Goal: Task Accomplishment & Management: Use online tool/utility

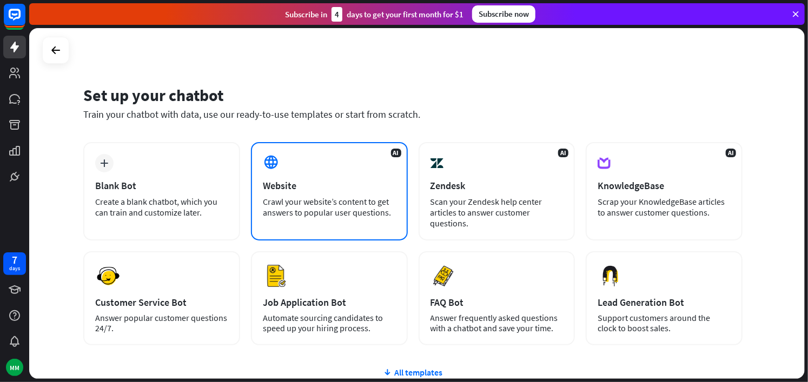
click at [302, 193] on div "AI Website Crawl your website’s content to get answers to popular user question…" at bounding box center [329, 191] width 157 height 98
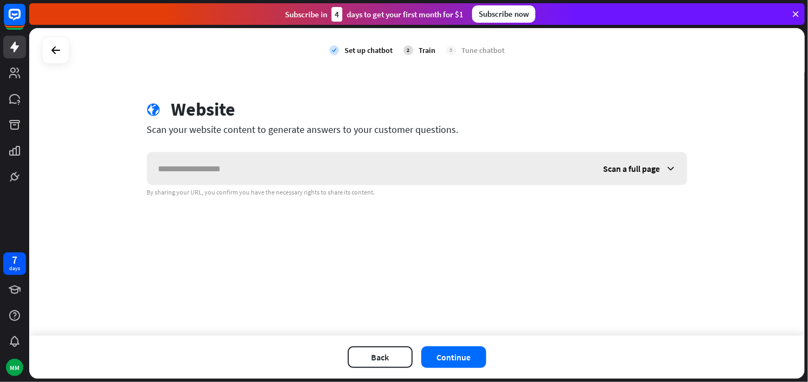
click at [228, 176] on input "text" at bounding box center [369, 169] width 445 height 32
click at [635, 167] on span "Scan a full page" at bounding box center [631, 168] width 57 height 11
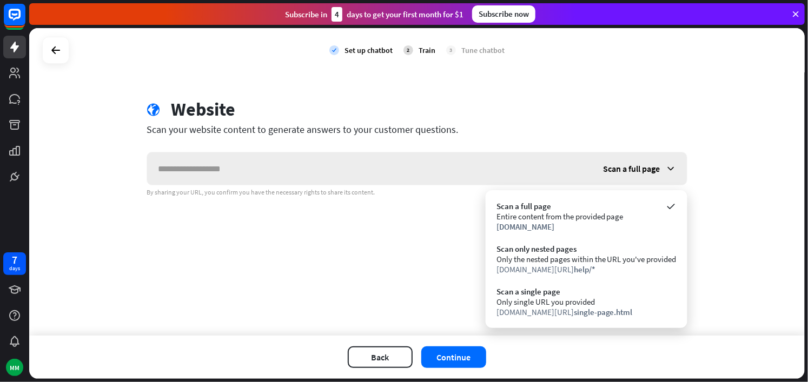
click at [635, 167] on span "Scan a full page" at bounding box center [631, 168] width 57 height 11
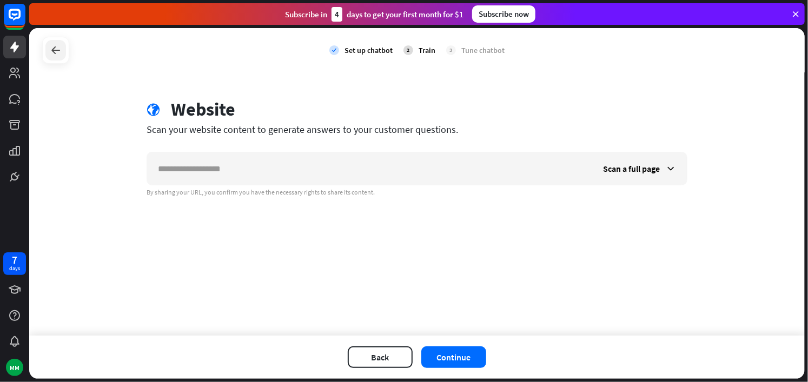
click at [60, 50] on icon at bounding box center [55, 50] width 13 height 13
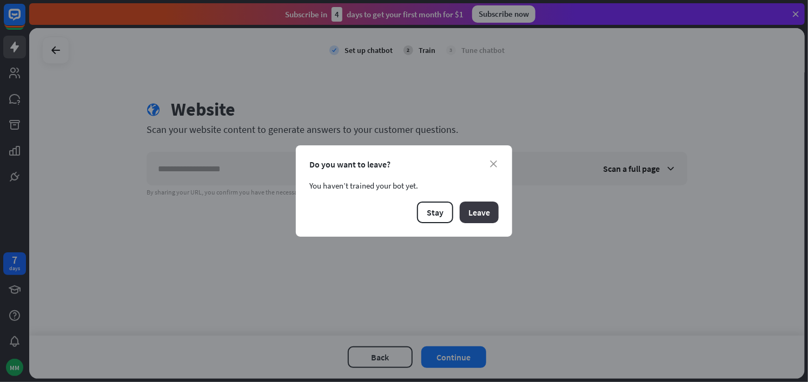
click at [469, 211] on button "Leave" at bounding box center [479, 213] width 39 height 22
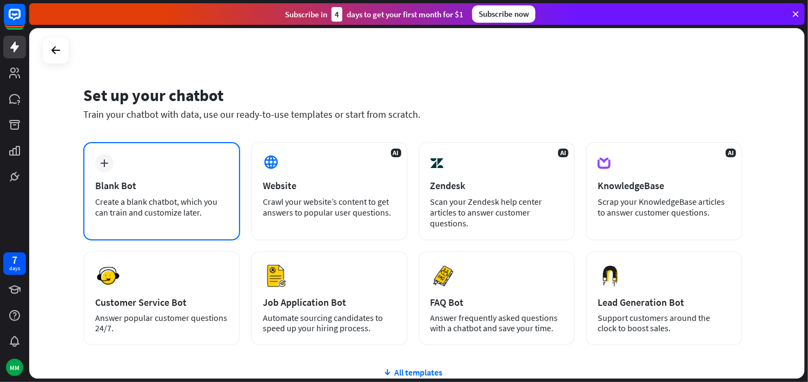
click at [134, 188] on div "Blank Bot" at bounding box center [161, 186] width 133 height 12
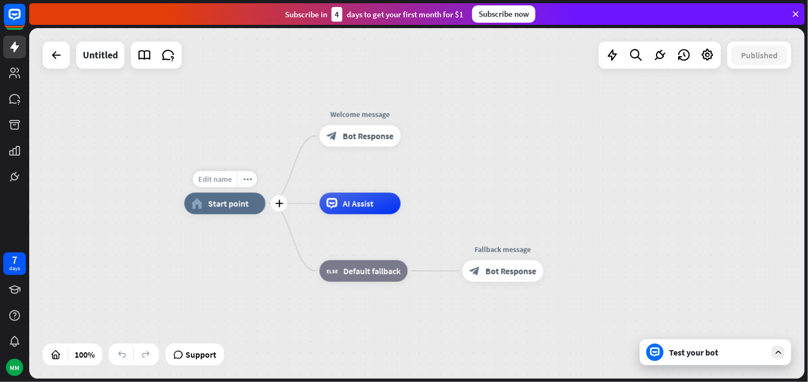
click at [219, 184] on div "Edit name" at bounding box center [215, 179] width 44 height 16
click at [227, 180] on input "text" at bounding box center [225, 180] width 76 height 15
type input "**"
click at [66, 58] on div "** home_2 Start point Welcome message block_bot_response Bot Response AI Assist…" at bounding box center [417, 203] width 776 height 351
click at [66, 58] on div at bounding box center [56, 55] width 22 height 22
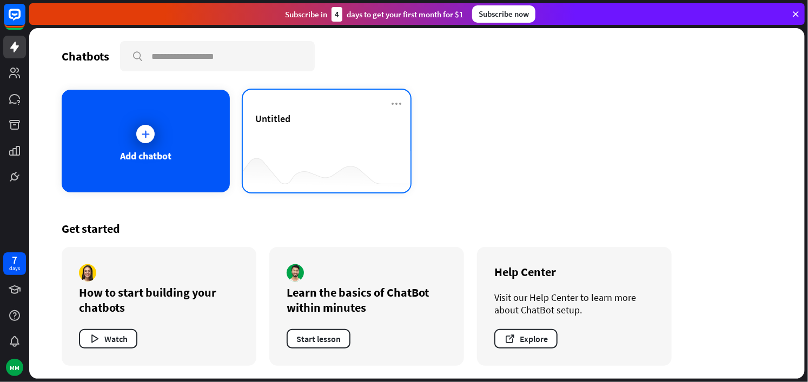
click at [339, 128] on div "Untitled" at bounding box center [327, 132] width 142 height 38
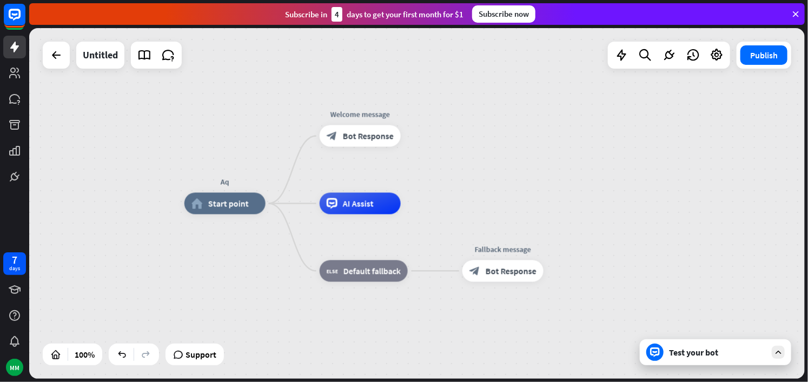
click at [67, 63] on div at bounding box center [56, 55] width 27 height 27
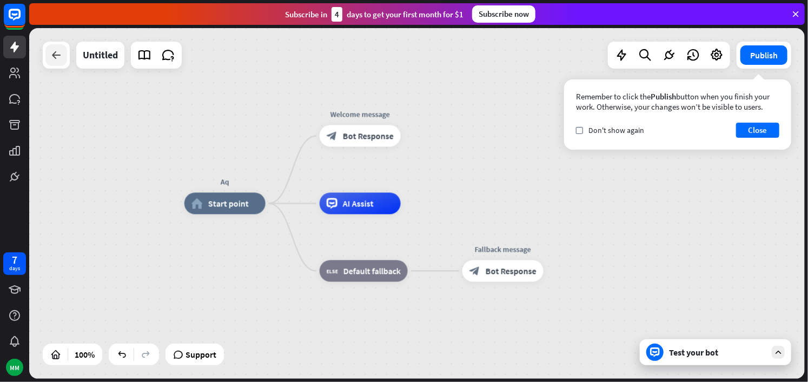
click at [63, 61] on div at bounding box center [56, 55] width 22 height 22
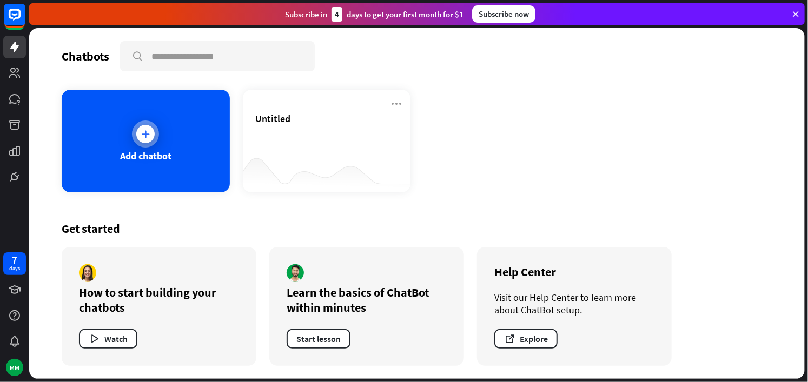
click at [103, 126] on div "Add chatbot" at bounding box center [146, 141] width 168 height 103
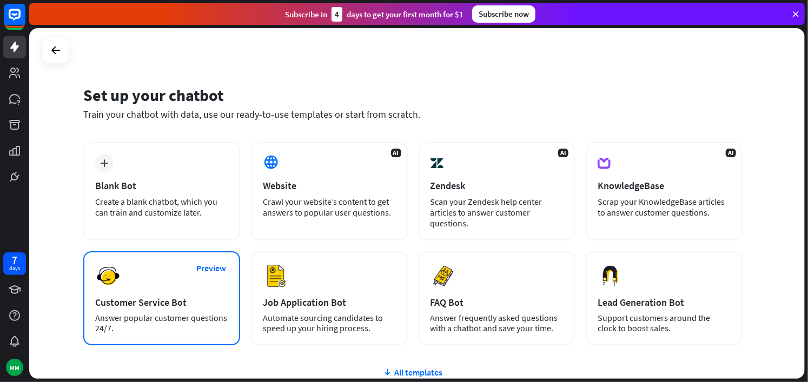
click at [160, 294] on div "Preview Customer Service Bot Answer popular customer questions 24/7." at bounding box center [161, 299] width 157 height 94
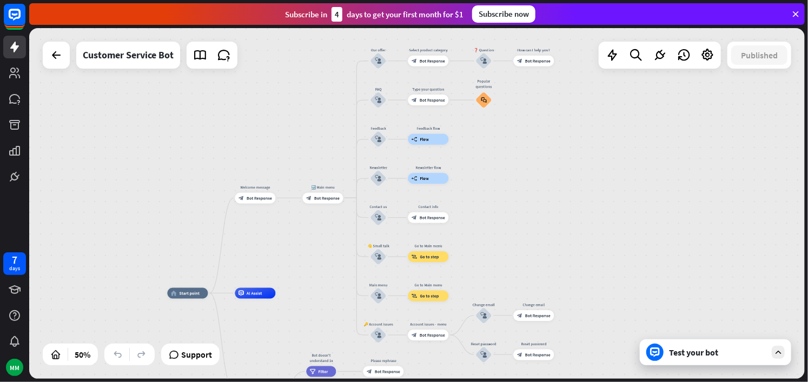
drag, startPoint x: 586, startPoint y: 165, endPoint x: 544, endPoint y: 273, distance: 115.4
click at [544, 273] on div "home_2 Start point Welcome message block_bot_response Bot Response 🔙 Main menu …" at bounding box center [417, 203] width 776 height 351
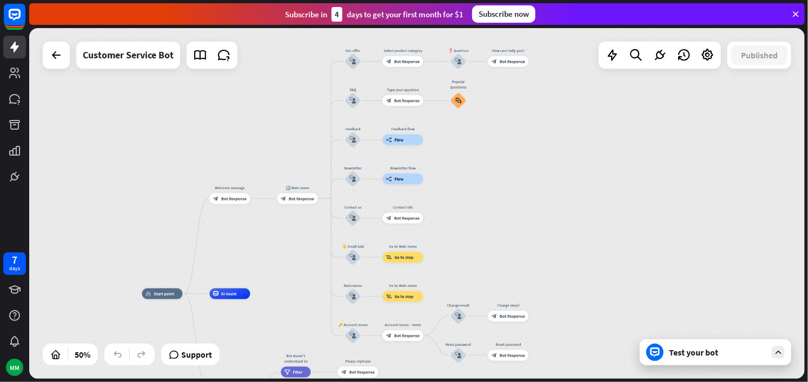
drag, startPoint x: 527, startPoint y: 138, endPoint x: 503, endPoint y: 136, distance: 23.9
click at [503, 135] on div "home_2 Start point Welcome message block_bot_response Bot Response 🔙 Main menu …" at bounding box center [417, 203] width 776 height 351
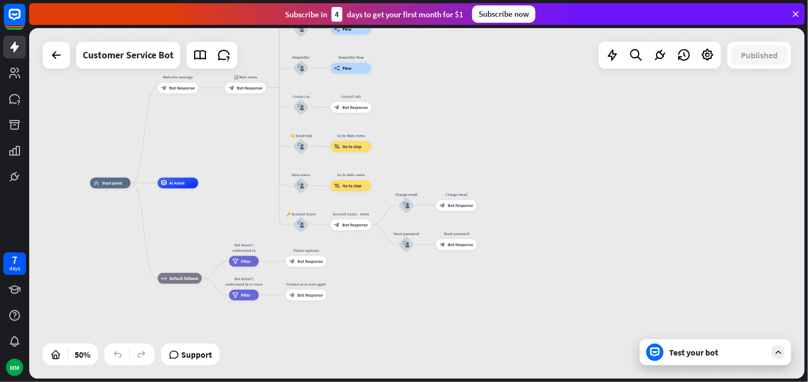
drag, startPoint x: 507, startPoint y: 201, endPoint x: 459, endPoint y: 90, distance: 120.9
click at [458, 89] on div "home_2 Start point Welcome message block_bot_response Bot Response 🔙 Main menu …" at bounding box center [417, 203] width 776 height 351
click at [675, 348] on div "Test your bot" at bounding box center [717, 352] width 97 height 11
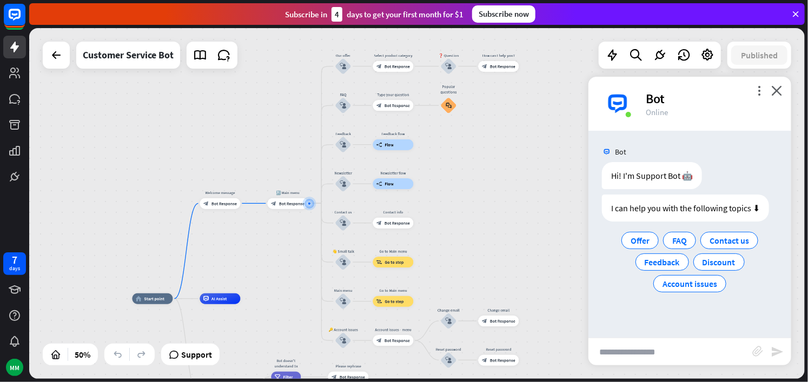
click at [599, 270] on div "I can help you with the following topics ⬇ Offer FAQ Contact us Feedback Discou…" at bounding box center [689, 247] width 203 height 105
click at [629, 353] on input "text" at bounding box center [670, 352] width 164 height 27
paste input "text"
type input "**********"
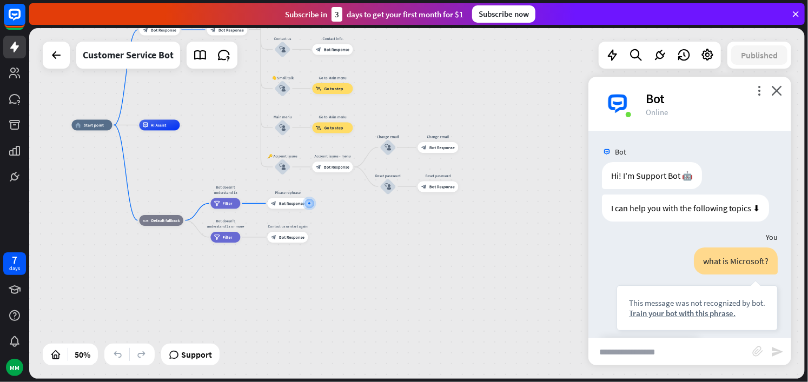
scroll to position [72, 0]
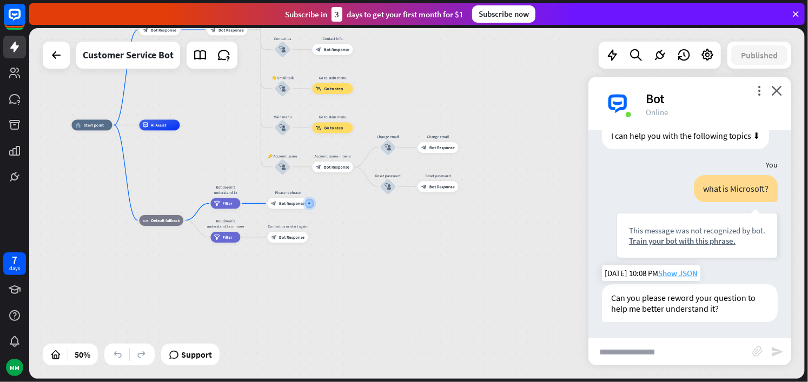
click at [664, 274] on span "Show JSON" at bounding box center [677, 273] width 39 height 10
click at [664, 274] on div "JSON Response close { "id": "fba5d35b-4484-4279-8171-fae24c0d7d1c" , "chatId": …" at bounding box center [404, 191] width 808 height 382
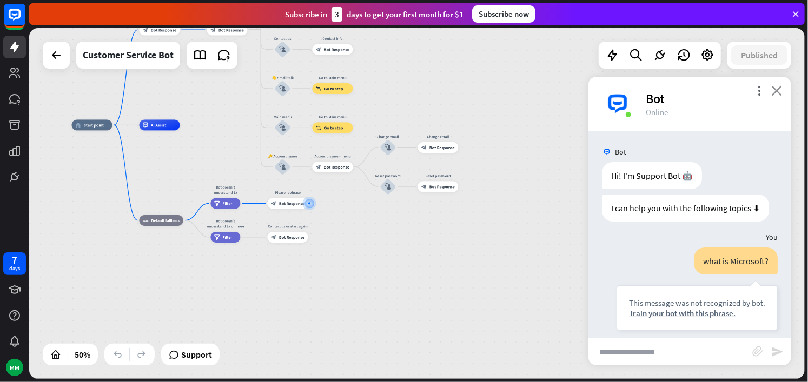
click at [781, 90] on icon "close" at bounding box center [776, 90] width 11 height 10
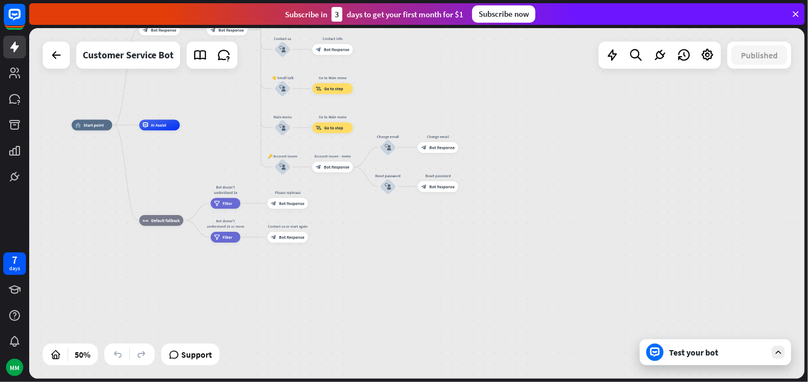
click at [702, 352] on div "Test your bot" at bounding box center [717, 352] width 97 height 11
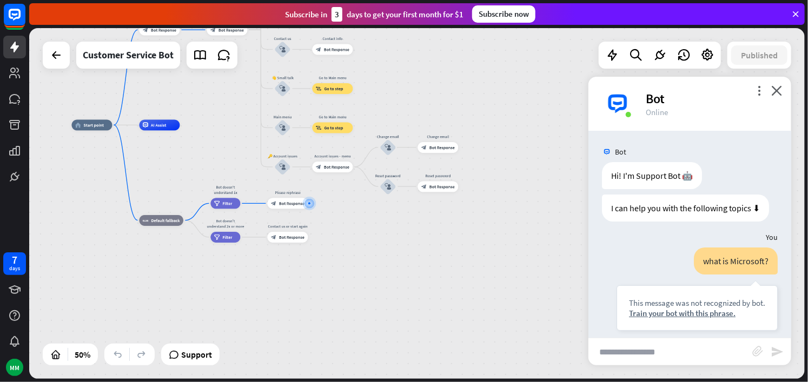
scroll to position [72, 0]
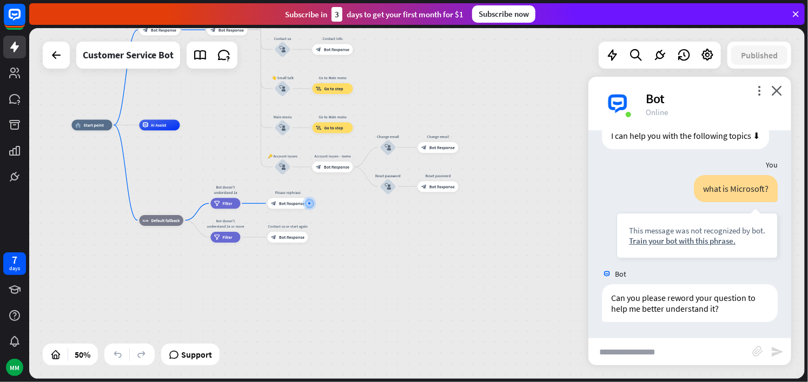
click at [622, 347] on input "text" at bounding box center [670, 352] width 164 height 27
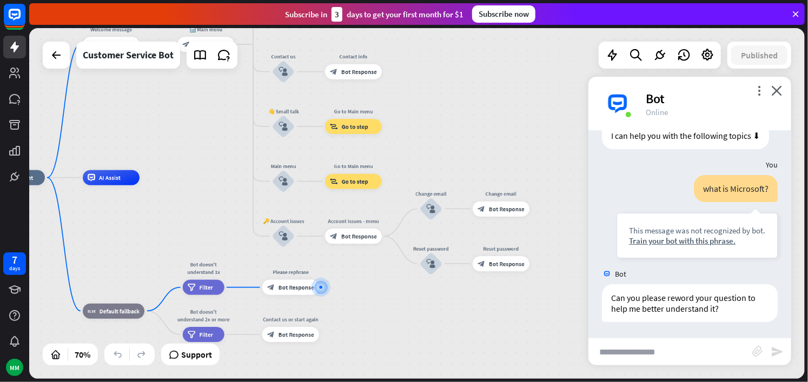
drag, startPoint x: 393, startPoint y: 219, endPoint x: 391, endPoint y: 309, distance: 89.8
click at [391, 309] on div "home_2 Start point Welcome message block_bot_response Bot Response 🔙 Main menu …" at bounding box center [259, 301] width 543 height 246
click at [620, 357] on input "text" at bounding box center [670, 352] width 164 height 27
type input "**********"
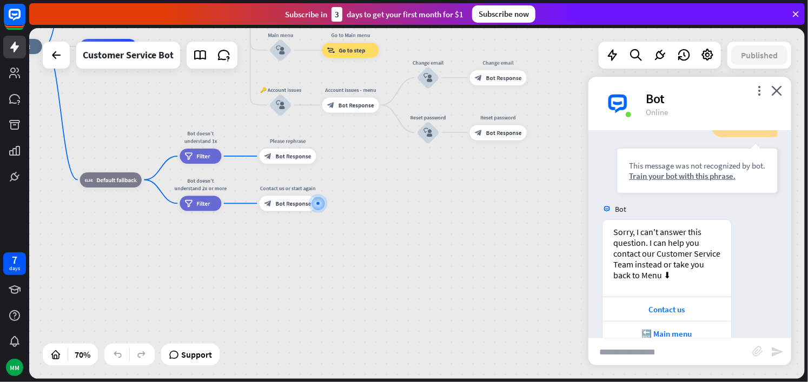
scroll to position [334, 0]
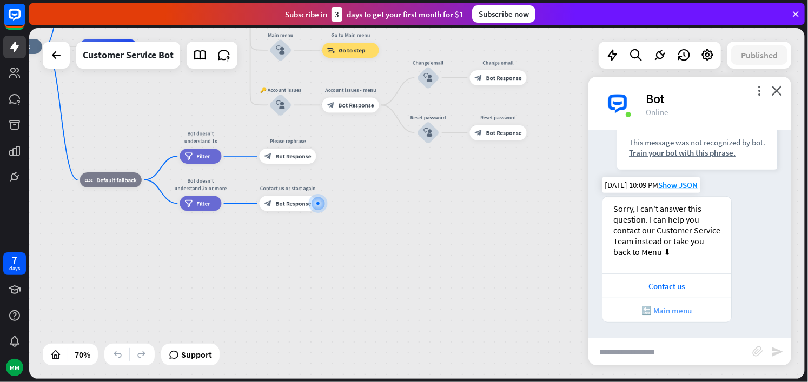
click at [661, 314] on div "🔙 Main menu" at bounding box center [667, 311] width 118 height 10
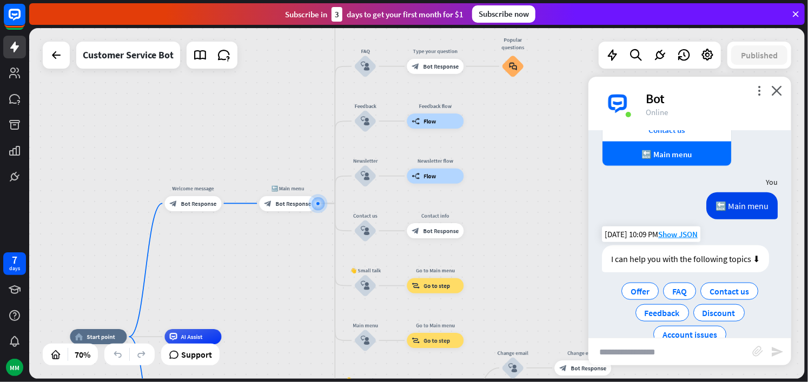
scroll to position [513, 0]
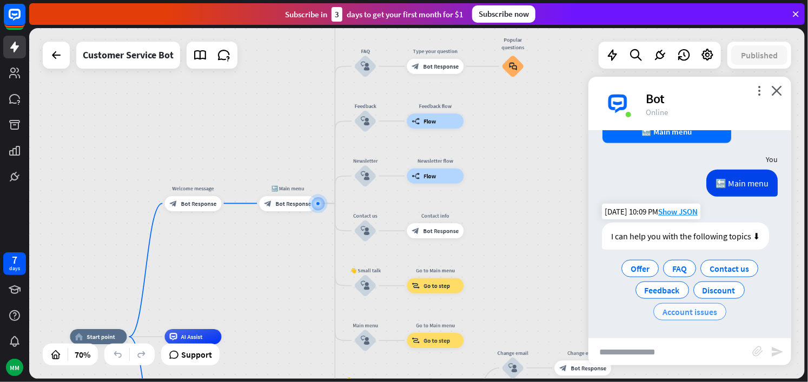
click at [680, 315] on span "Account issues" at bounding box center [690, 312] width 55 height 11
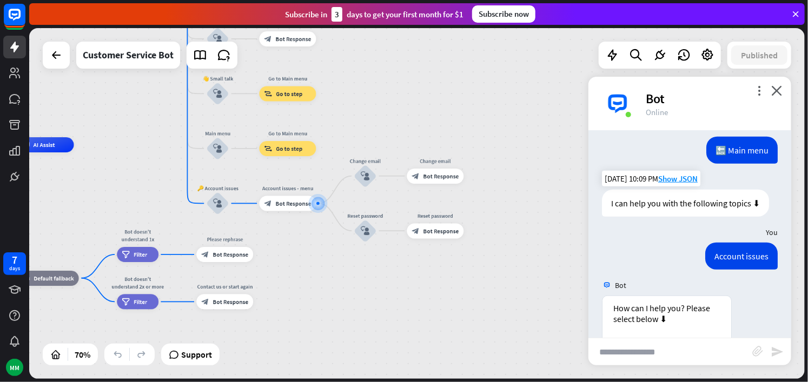
scroll to position [662, 0]
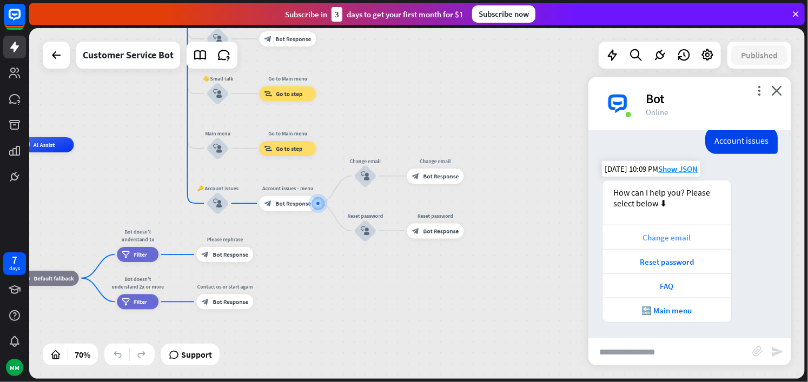
click at [650, 240] on div "Change email" at bounding box center [667, 238] width 118 height 10
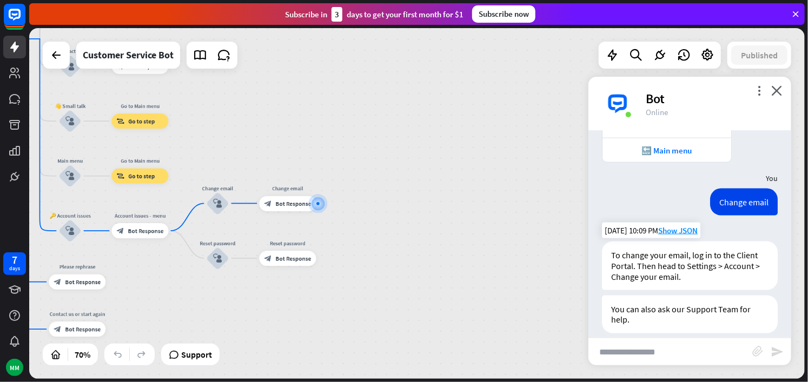
scroll to position [862, 0]
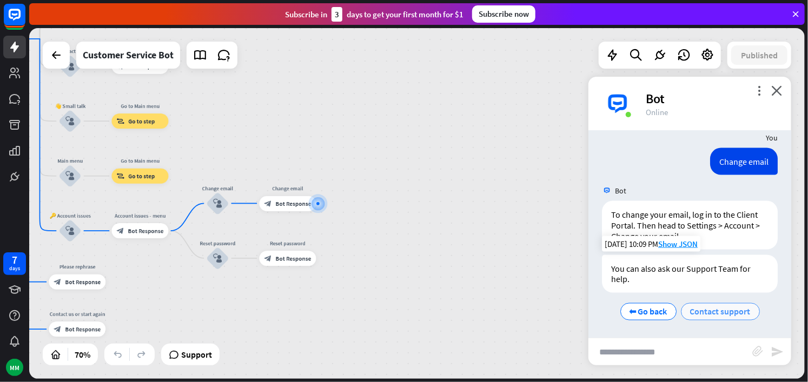
click at [699, 309] on span "Contact support" at bounding box center [720, 312] width 61 height 11
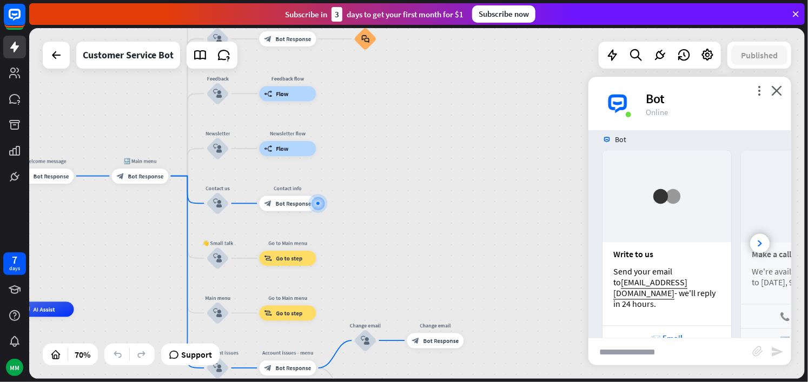
scroll to position [1125, 0]
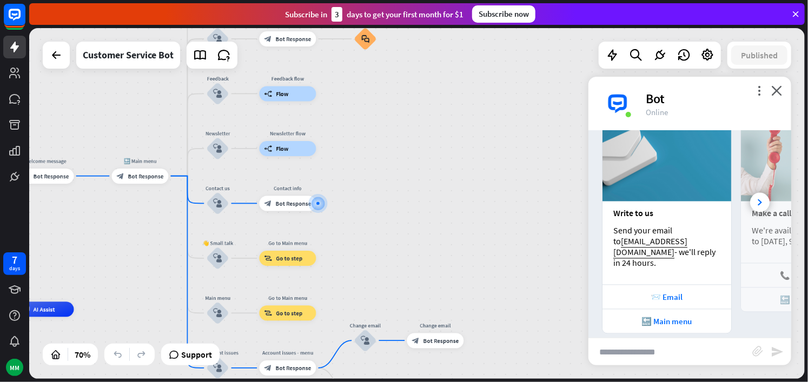
click at [592, 233] on div at bounding box center [592, 221] width 9 height 225
click at [775, 94] on icon "close" at bounding box center [776, 90] width 11 height 10
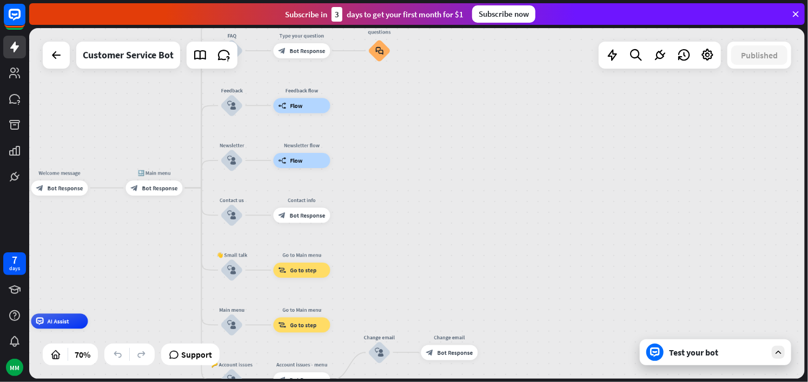
drag, startPoint x: 545, startPoint y: 193, endPoint x: 702, endPoint y: 264, distance: 172.3
click at [702, 264] on div "home_2 Start point Welcome message block_bot_response Bot Response 🔙 Main menu …" at bounding box center [417, 203] width 776 height 351
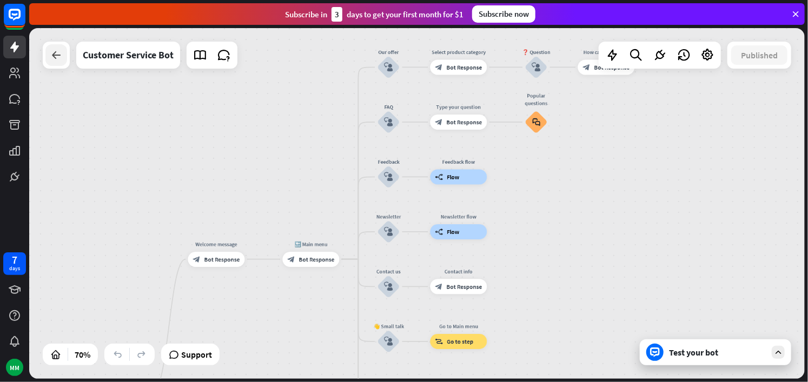
click at [57, 62] on div at bounding box center [56, 55] width 22 height 22
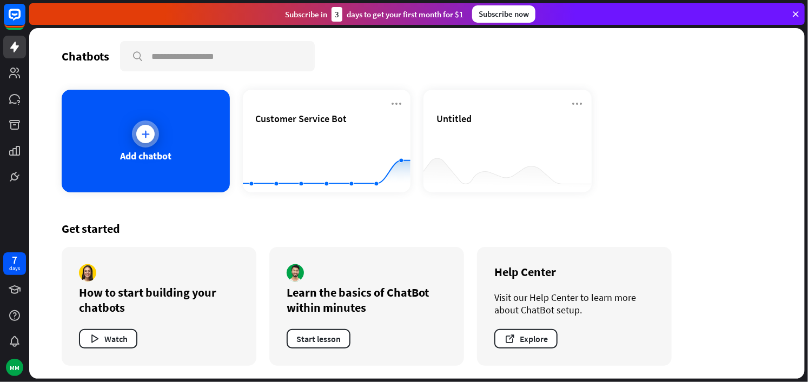
click at [187, 134] on div "Add chatbot" at bounding box center [146, 141] width 168 height 103
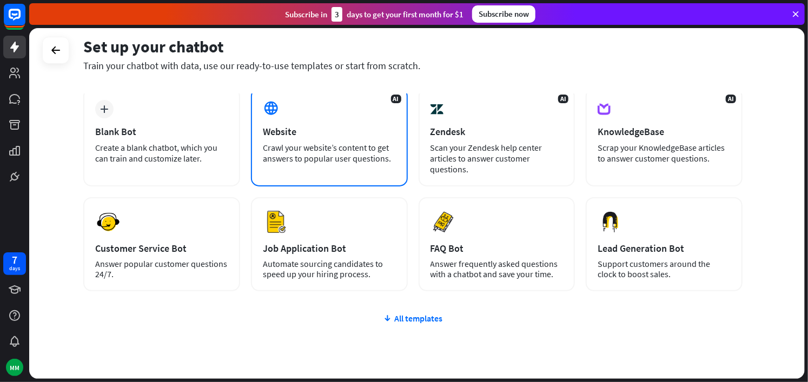
scroll to position [95, 0]
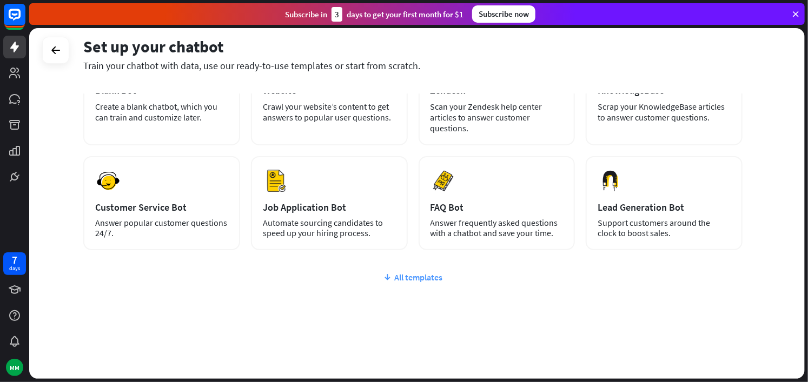
click at [416, 276] on div "All templates" at bounding box center [412, 277] width 659 height 11
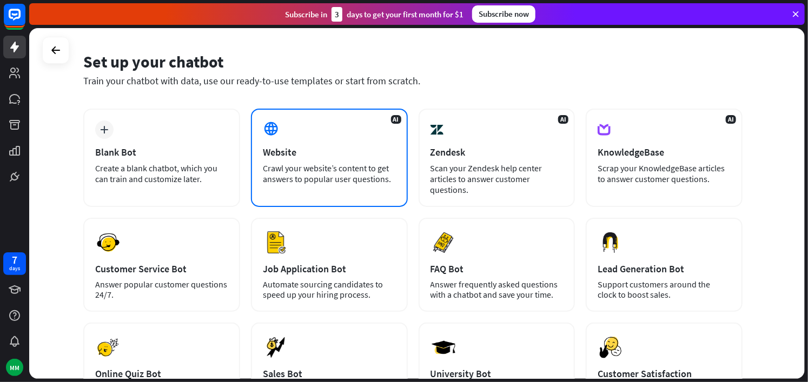
scroll to position [0, 0]
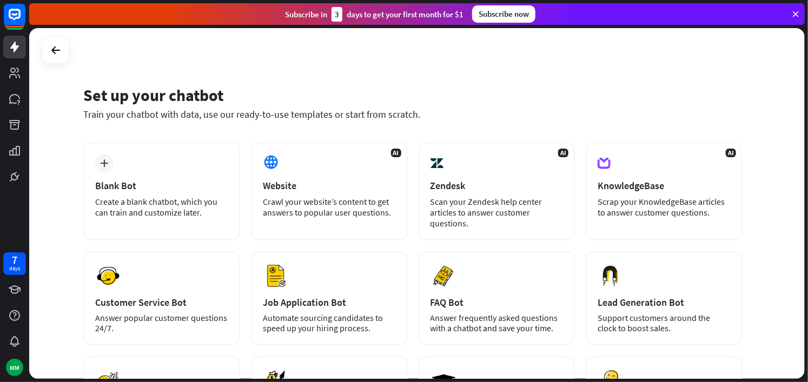
click at [795, 17] on icon at bounding box center [796, 14] width 10 height 10
